Goal: Task Accomplishment & Management: Manage account settings

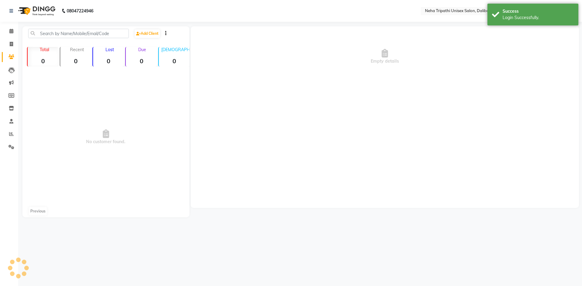
select select "en"
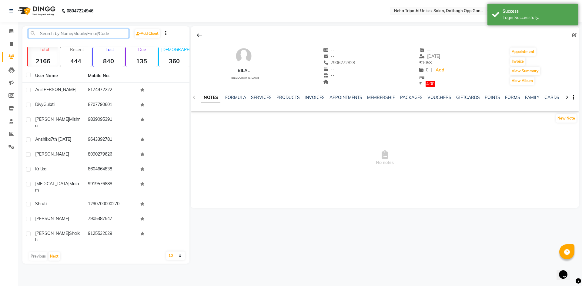
click at [83, 34] on input "text" at bounding box center [78, 33] width 101 height 9
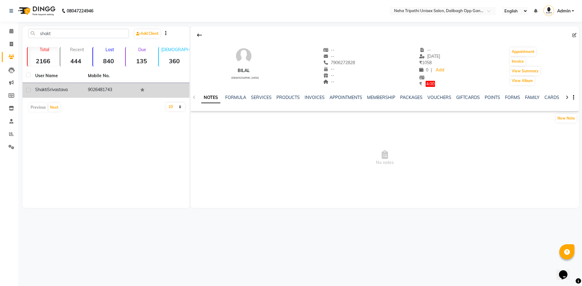
click at [84, 93] on td "9026481743" at bounding box center [110, 90] width 53 height 15
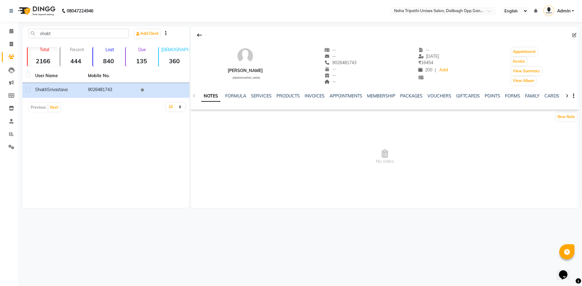
click at [264, 93] on div "SERVICES" at bounding box center [261, 96] width 21 height 6
click at [265, 95] on link "SERVICES" at bounding box center [261, 95] width 21 height 5
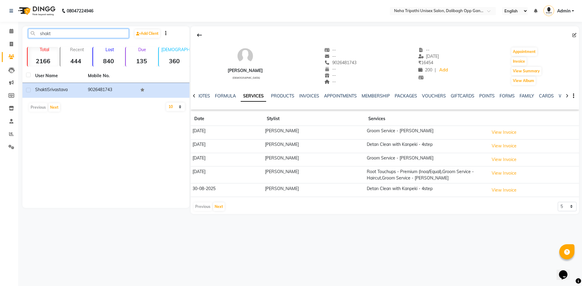
click at [77, 31] on input "shakt" at bounding box center [78, 33] width 101 height 9
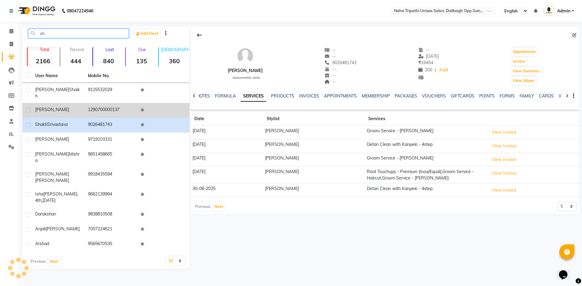
type input "s"
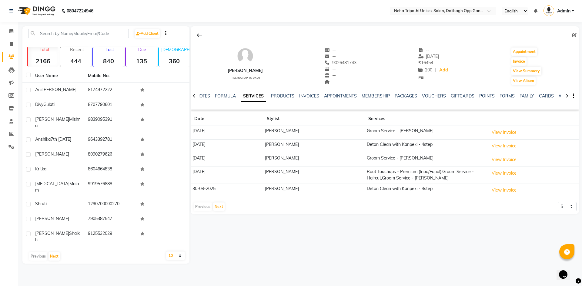
click at [142, 60] on strong "135" at bounding box center [141, 61] width 31 height 8
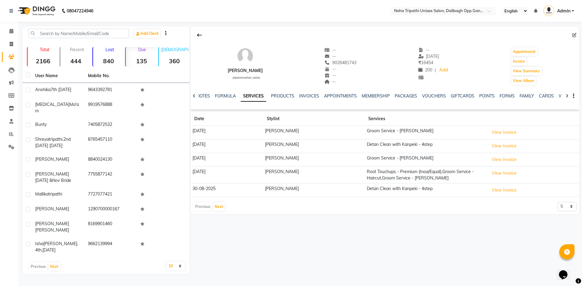
click at [143, 65] on div "Due 135" at bounding box center [141, 57] width 32 height 20
drag, startPoint x: 11, startPoint y: 43, endPoint x: 9, endPoint y: 54, distance: 11.3
click at [11, 43] on icon at bounding box center [11, 44] width 3 height 5
select select "service"
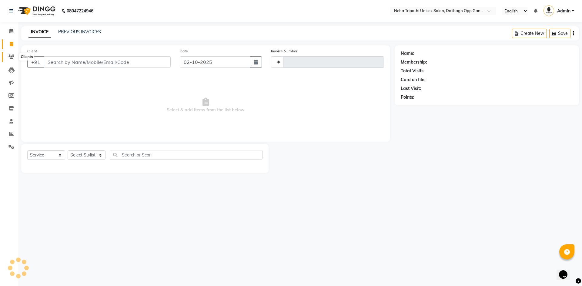
click at [11, 56] on icon at bounding box center [11, 57] width 6 height 5
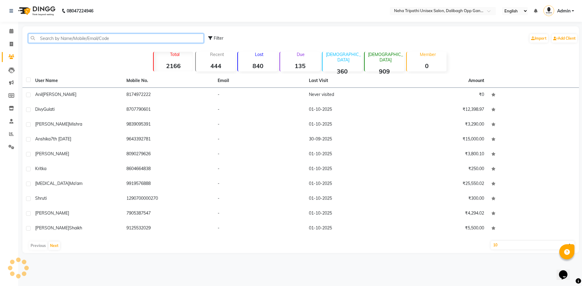
click at [74, 38] on input "text" at bounding box center [115, 38] width 175 height 9
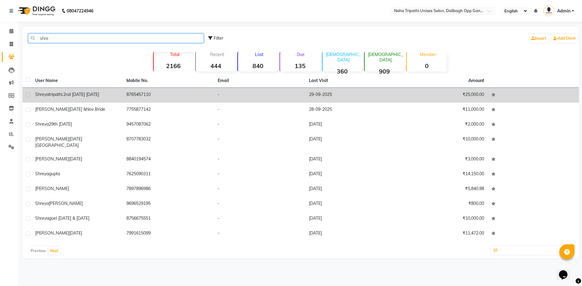
type input "shre"
click at [98, 95] on span "tripathi.2nd [DATE] [DATE]" at bounding box center [74, 94] width 50 height 5
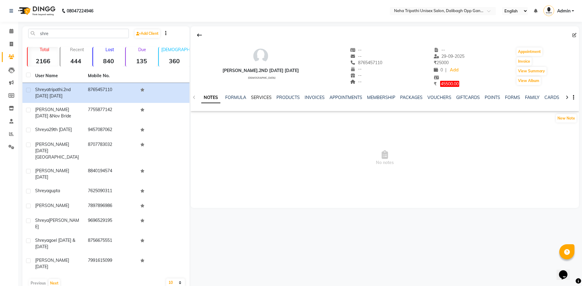
click at [255, 99] on link "SERVICES" at bounding box center [261, 97] width 21 height 5
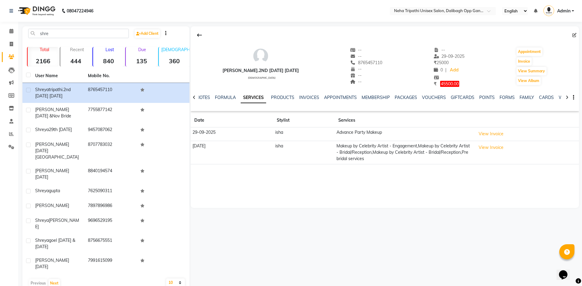
click at [439, 230] on div "[PERSON_NAME].2nd [DATE] [DATE] [DEMOGRAPHIC_DATA] -- -- 8765457110 -- -- -- --…" at bounding box center [383, 158] width 389 height 264
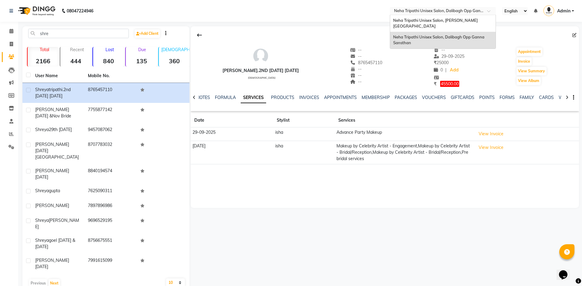
click at [479, 10] on input "text" at bounding box center [437, 11] width 88 height 6
click at [470, 17] on div "Neha Tripathi Unisex Salon, [PERSON_NAME][GEOGRAPHIC_DATA]" at bounding box center [442, 23] width 105 height 17
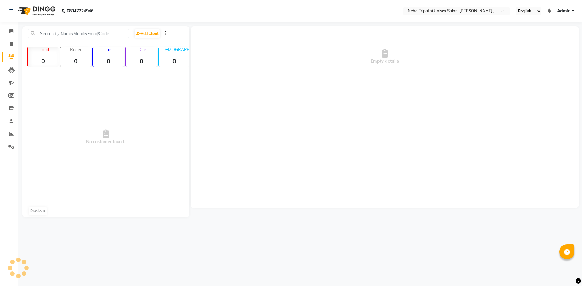
select select "en"
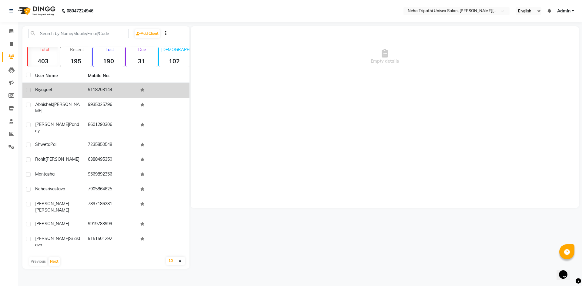
click at [93, 89] on td "9118203144" at bounding box center [110, 90] width 53 height 15
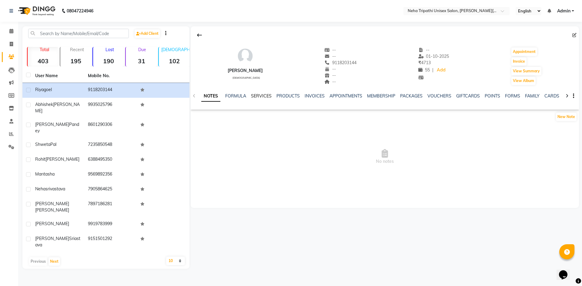
click at [257, 95] on link "SERVICES" at bounding box center [261, 95] width 21 height 5
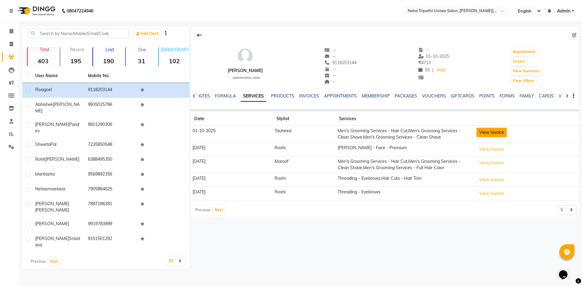
click at [490, 132] on button "View Invoice" at bounding box center [491, 132] width 30 height 9
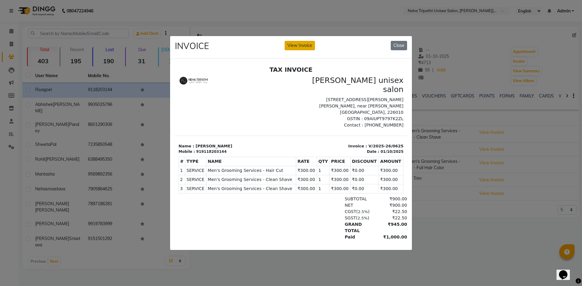
click at [297, 45] on button "View Invoice" at bounding box center [299, 45] width 30 height 9
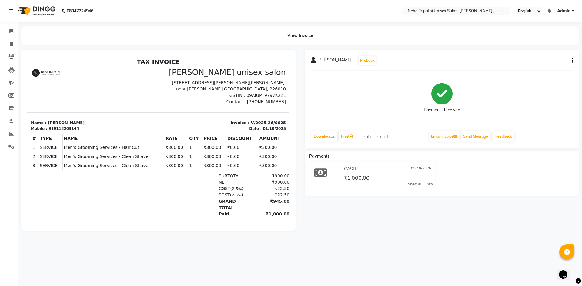
click at [570, 60] on button "button" at bounding box center [571, 61] width 4 height 6
click at [528, 70] on div "Edit Invoice" at bounding box center [542, 69] width 42 height 8
select select "service"
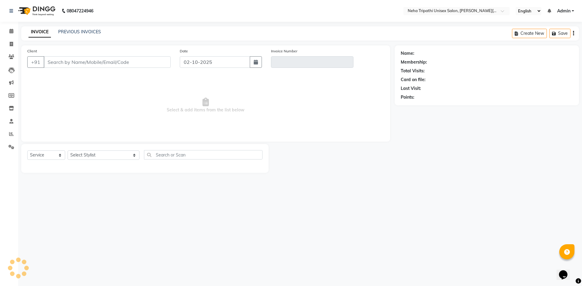
type input "9118203144"
type input "V/2025-26/0625"
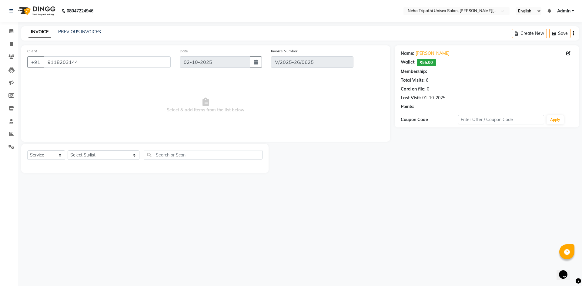
select select "1: Object"
type input "01-10-2025"
select select "select"
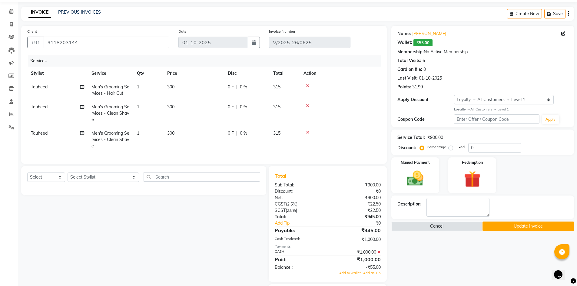
scroll to position [59, 0]
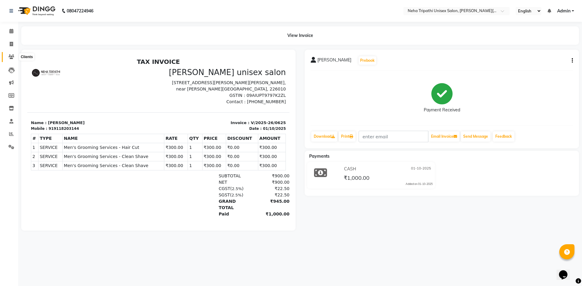
click at [12, 56] on icon at bounding box center [11, 57] width 6 height 5
